Goal: Task Accomplishment & Management: Manage account settings

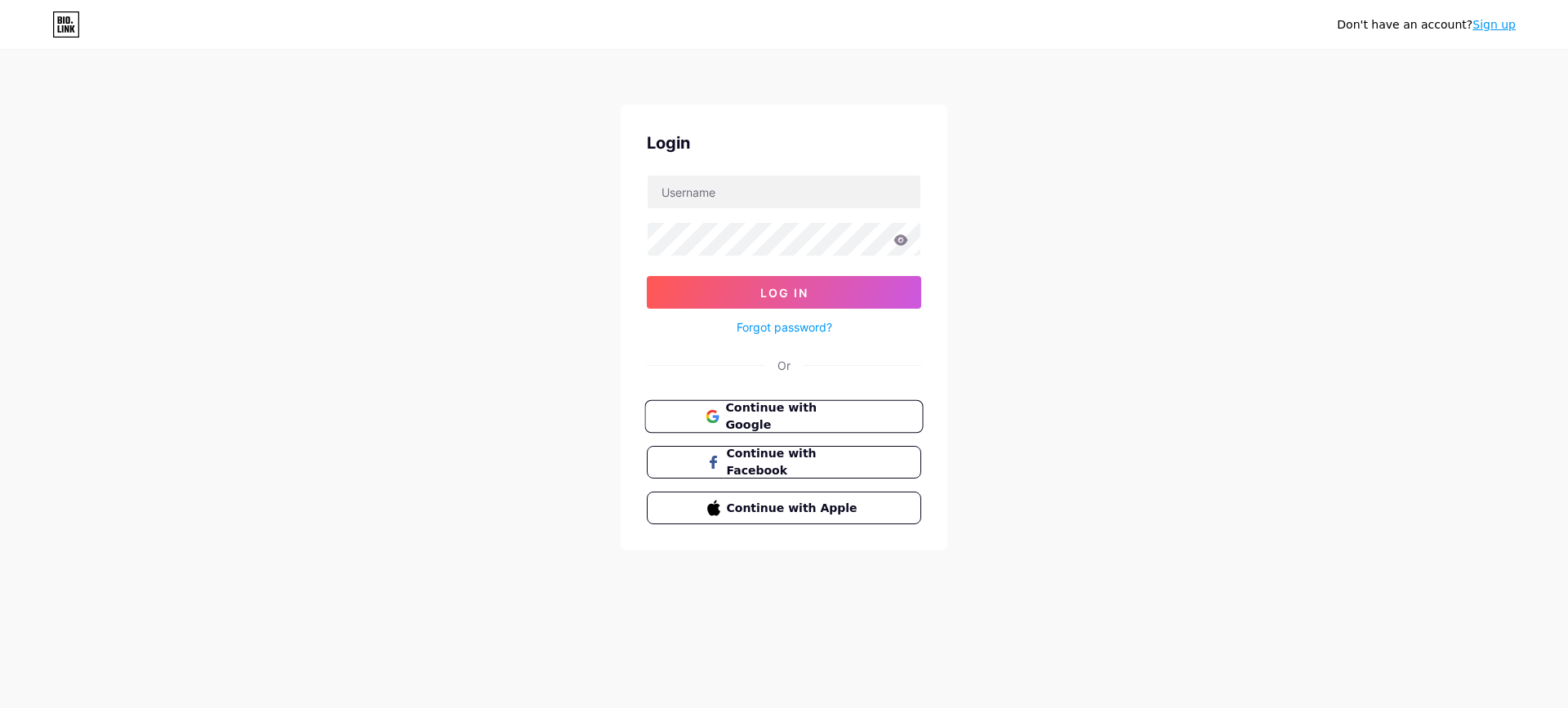
click at [764, 411] on span "Continue with Google" at bounding box center [794, 416] width 136 height 35
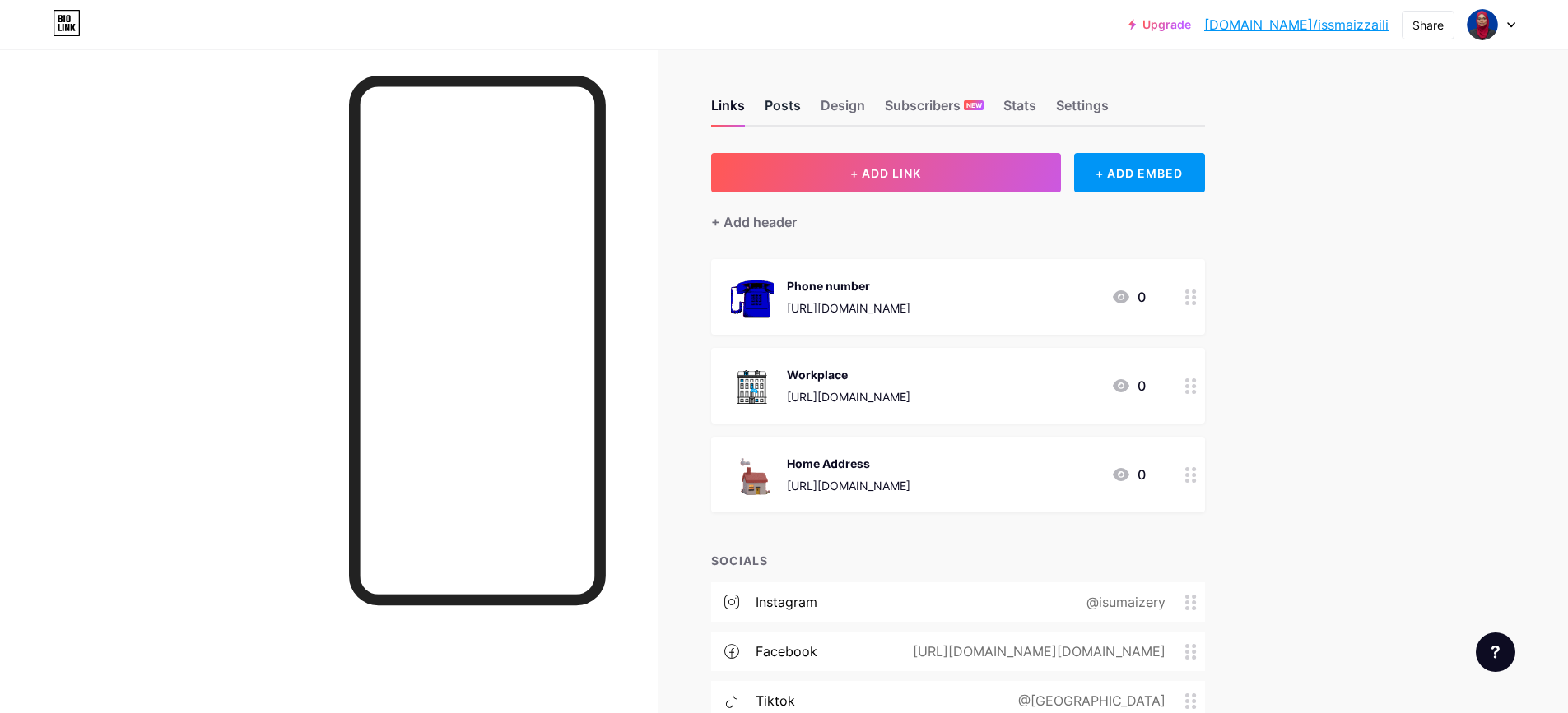
click at [797, 107] on div "Posts" at bounding box center [783, 110] width 36 height 29
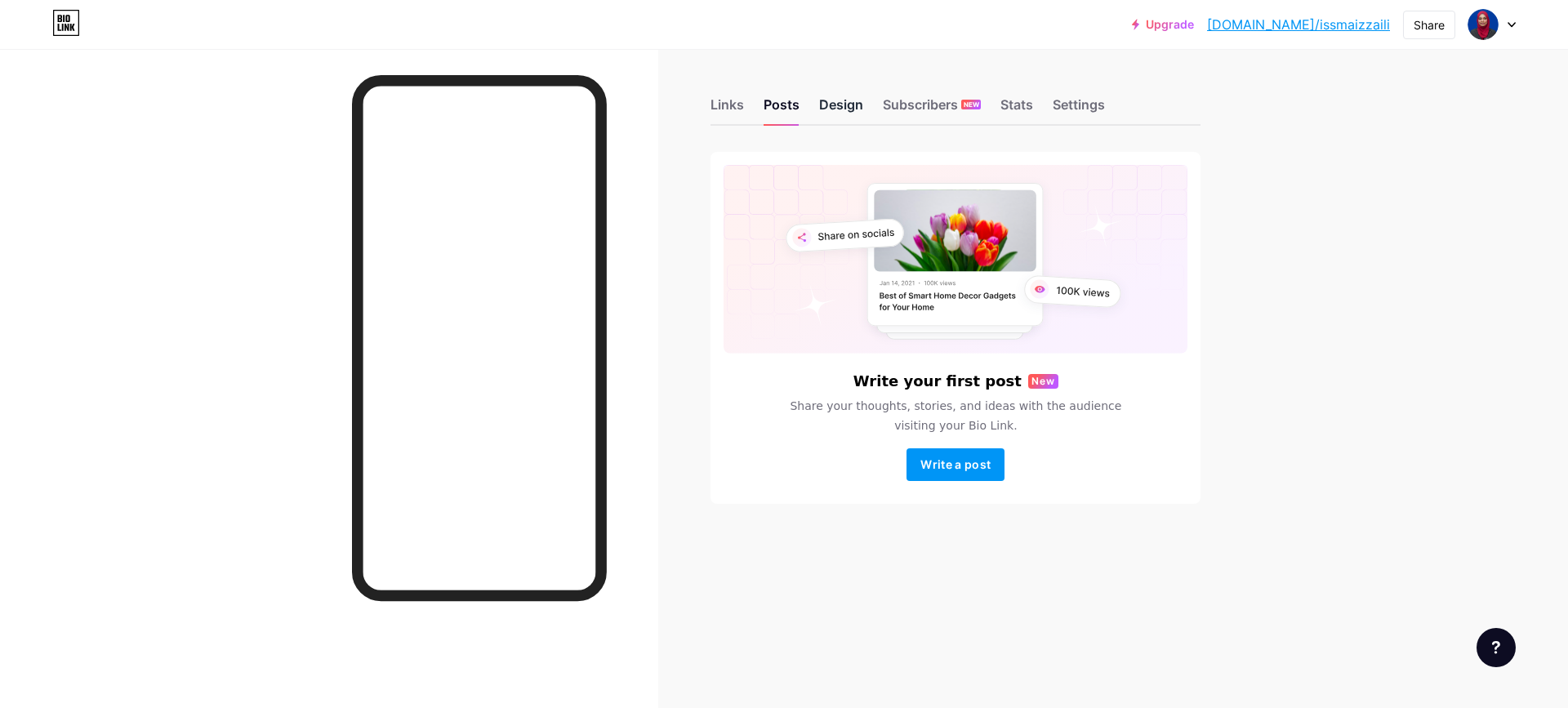
click at [833, 101] on div "Design" at bounding box center [842, 109] width 44 height 29
